Goal: Navigation & Orientation: Find specific page/section

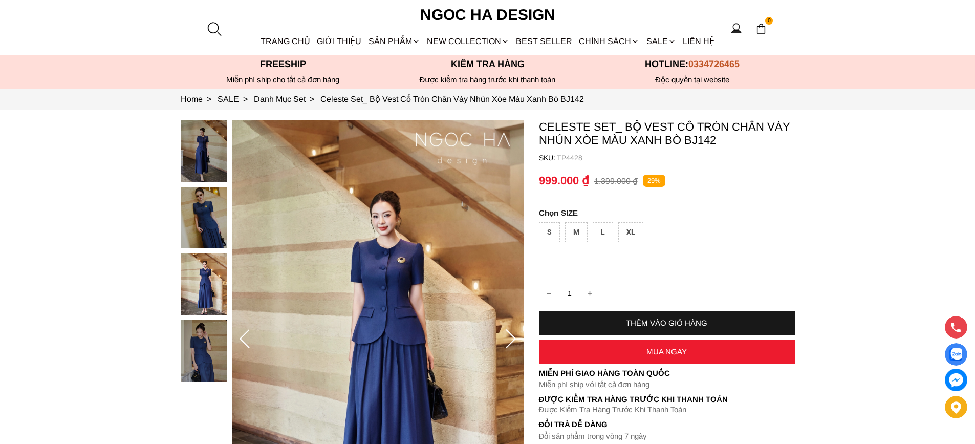
click at [504, 12] on h6 "Ngoc Ha Design" at bounding box center [488, 15] width 154 height 25
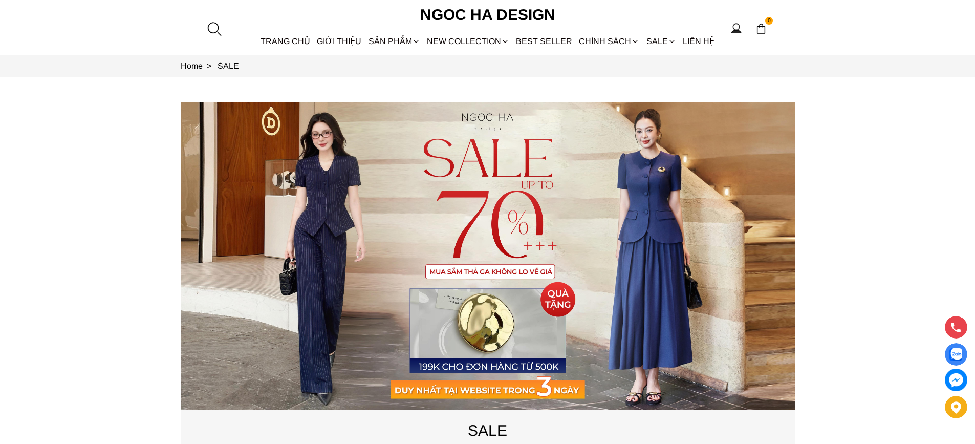
scroll to position [51, 0]
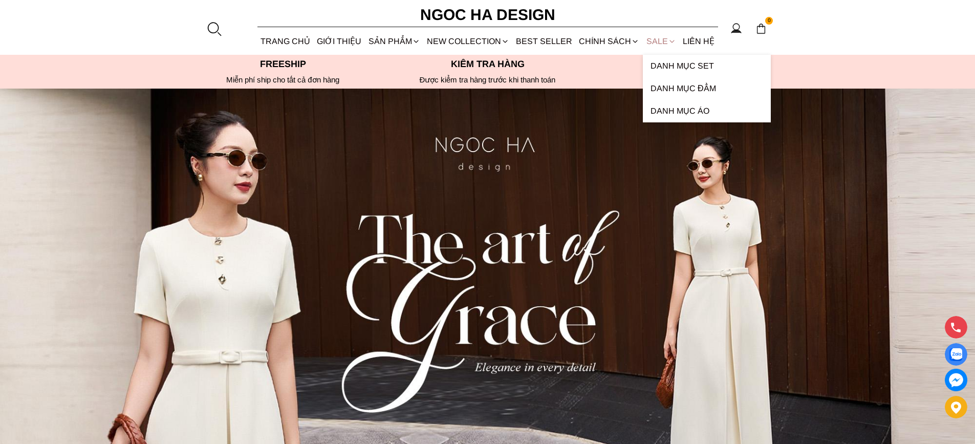
click at [649, 38] on link "SALE" at bounding box center [661, 41] width 36 height 27
